Goal: Task Accomplishment & Management: Use online tool/utility

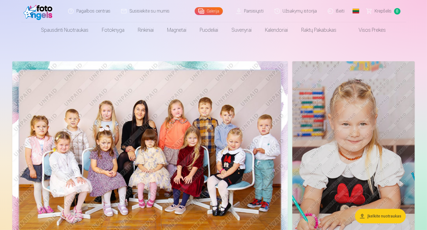
click at [336, 12] on link "Išeiti" at bounding box center [337, 11] width 28 height 22
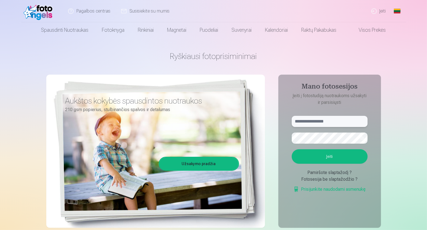
click at [320, 126] on input "text" at bounding box center [330, 121] width 76 height 11
type input "**********"
click at [292, 149] on button "Įeiti" at bounding box center [330, 156] width 76 height 14
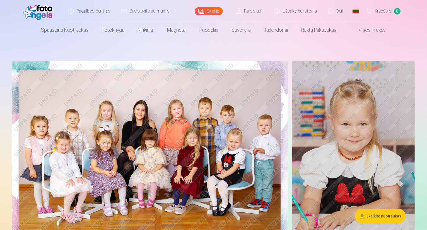
click at [250, 14] on link "Parsisiųsti" at bounding box center [250, 11] width 38 height 22
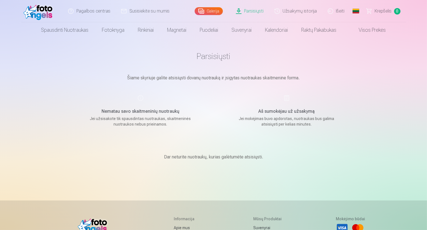
click at [288, 8] on link "Užsakymų istorija" at bounding box center [295, 11] width 53 height 22
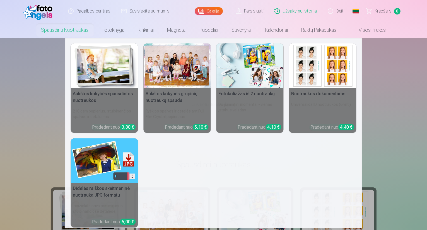
click at [255, 68] on img at bounding box center [249, 65] width 67 height 45
